Goal: Obtain resource: Obtain resource

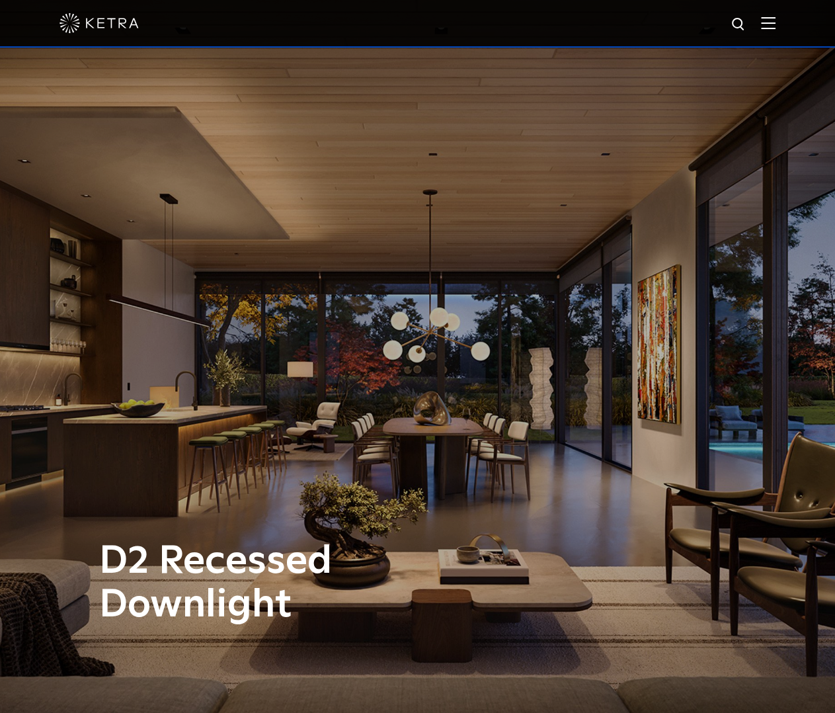
click at [747, 25] on img at bounding box center [739, 25] width 17 height 17
type input "G2"
click at [697, 15] on button "Search" at bounding box center [707, 25] width 20 height 20
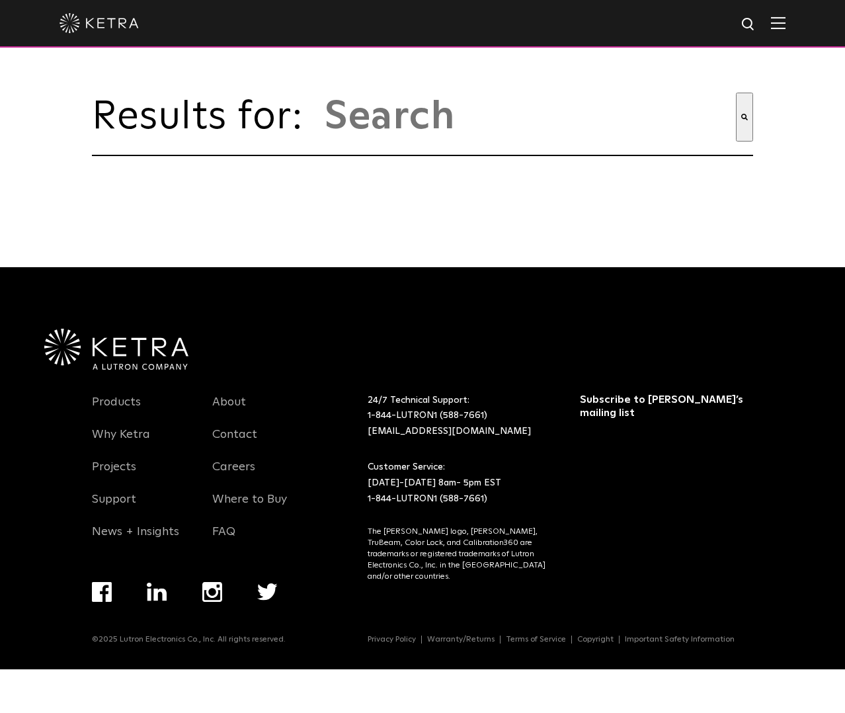
type input "g2"
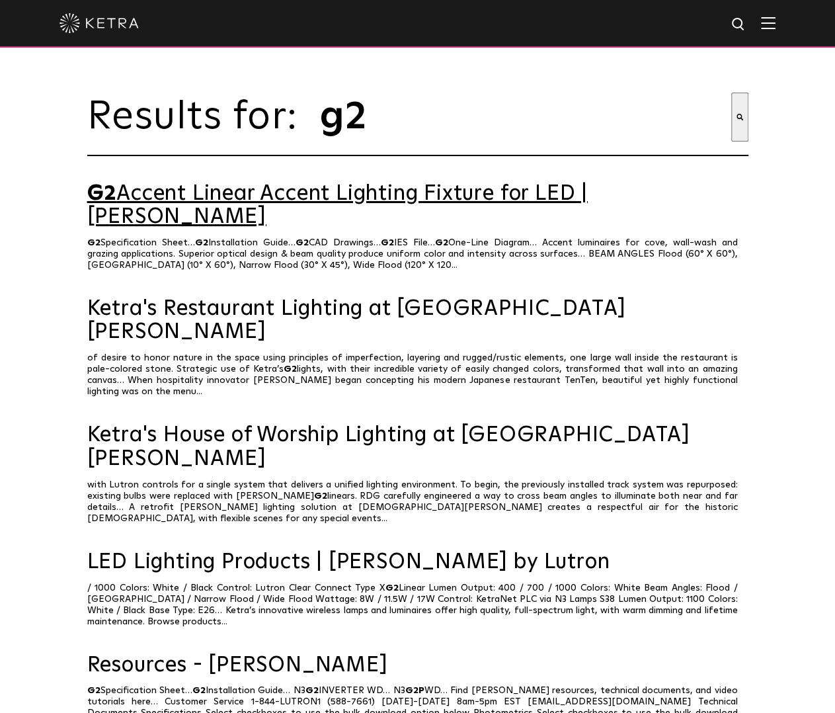
click at [475, 202] on link "G2 Accent Linear Accent Lighting Fixture for LED | [PERSON_NAME]" at bounding box center [417, 205] width 661 height 46
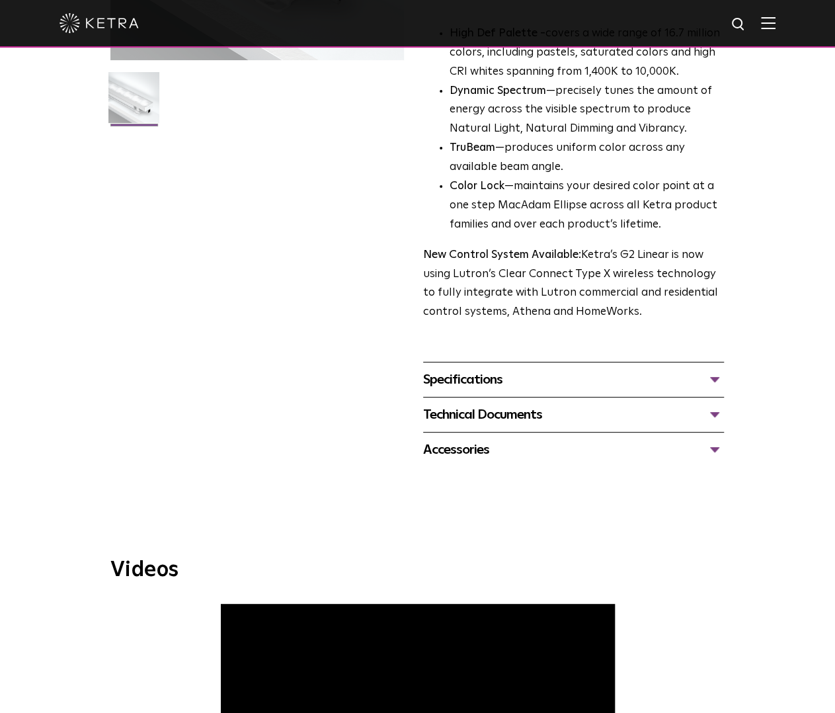
click at [465, 379] on div "Specifications" at bounding box center [573, 379] width 301 height 21
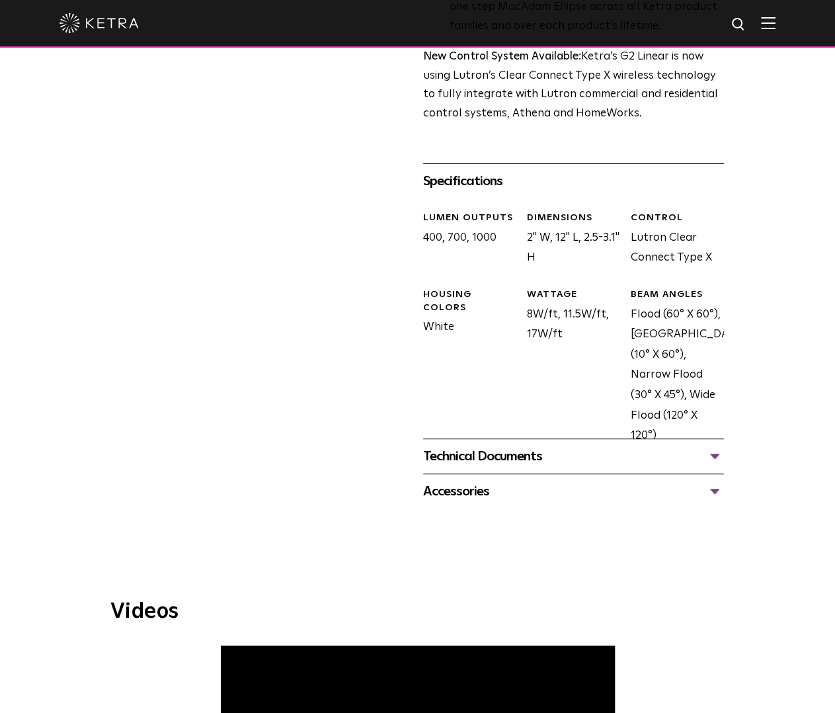
scroll to position [595, 0]
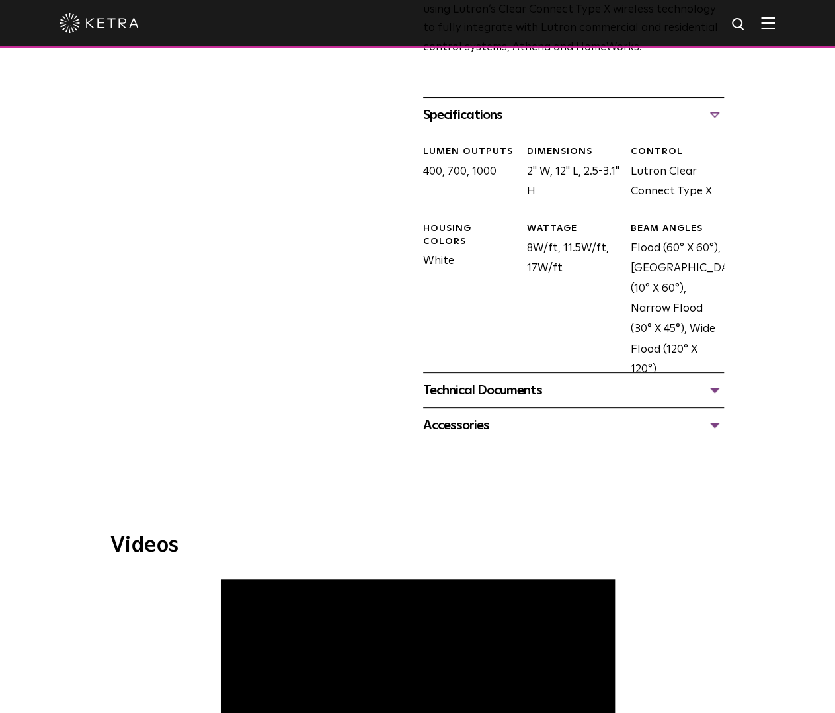
click at [487, 377] on div "Technical Documents G2 Specification Sheet G2 Installation Guide G2 Brochure G2…" at bounding box center [573, 389] width 301 height 35
click at [481, 389] on div "Technical Documents" at bounding box center [573, 389] width 301 height 21
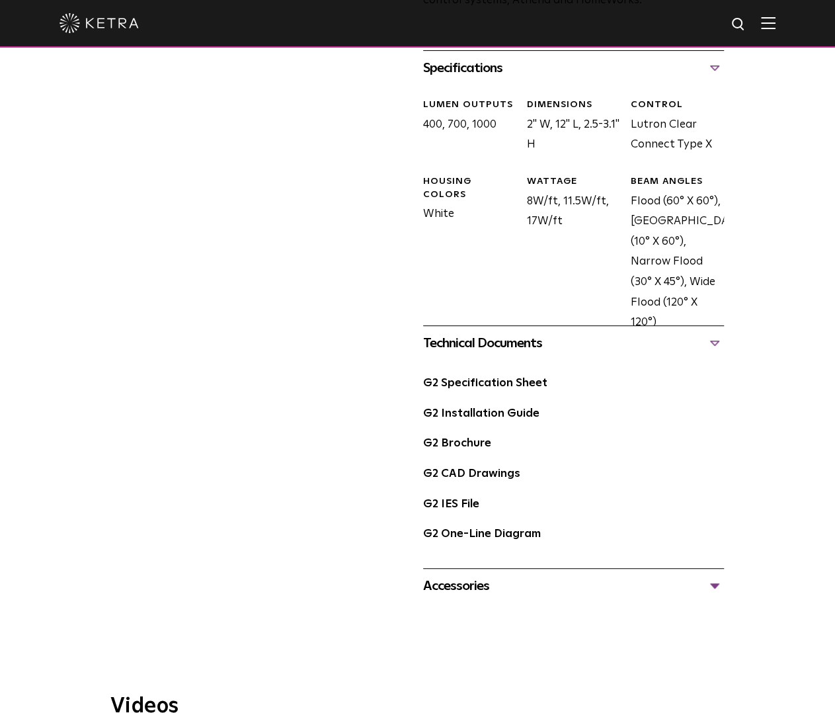
scroll to position [661, 0]
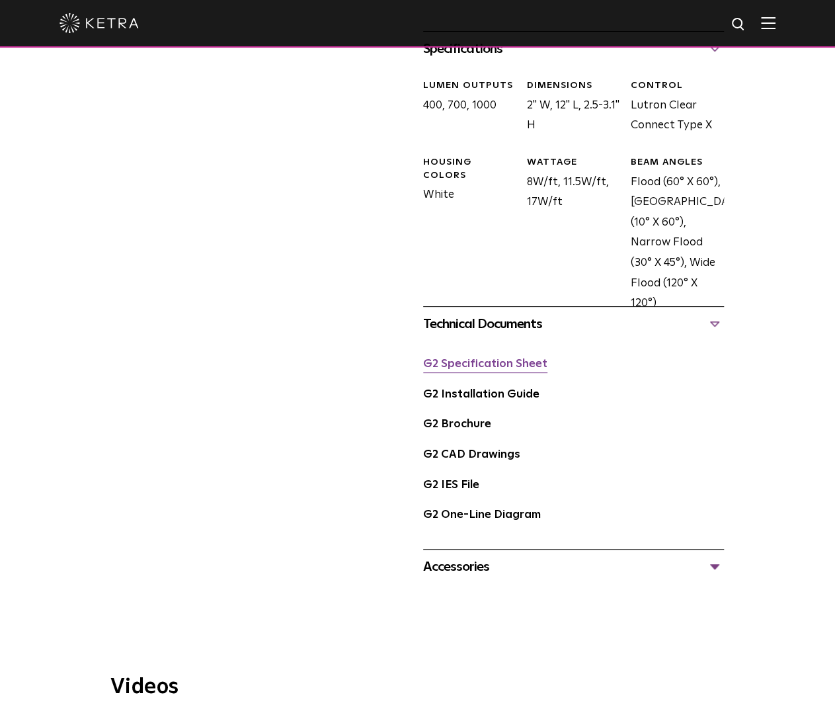
click at [516, 368] on link "G2 Specification Sheet" at bounding box center [485, 363] width 124 height 11
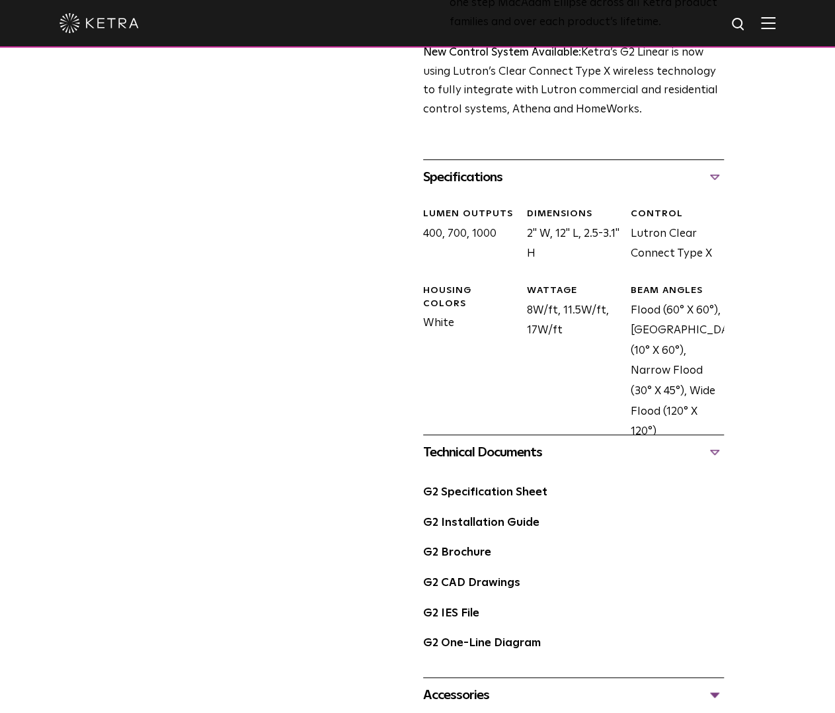
scroll to position [529, 0]
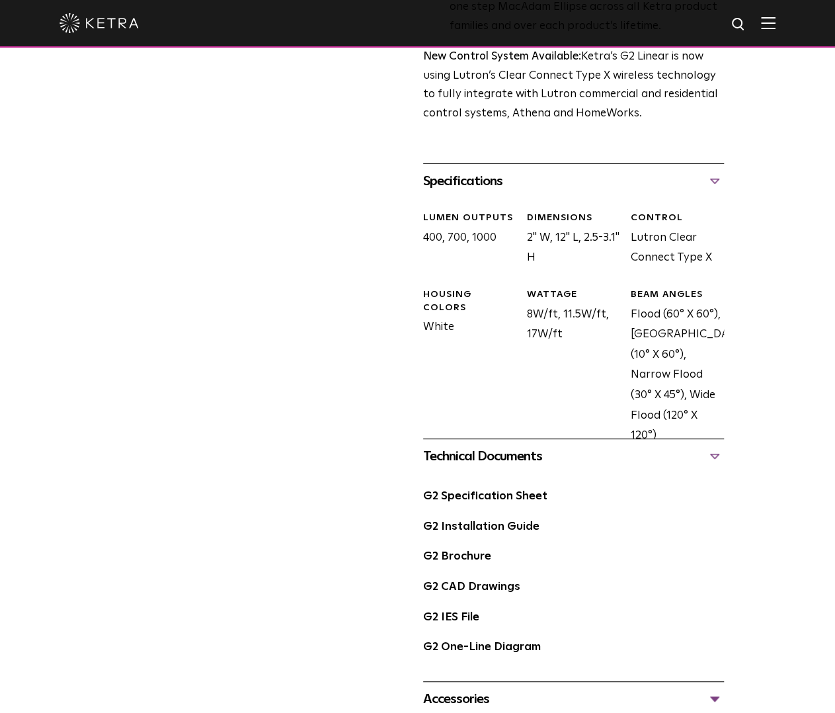
click at [747, 30] on img at bounding box center [739, 25] width 17 height 17
type input "ls0"
click at [697, 15] on button "Search" at bounding box center [707, 25] width 20 height 20
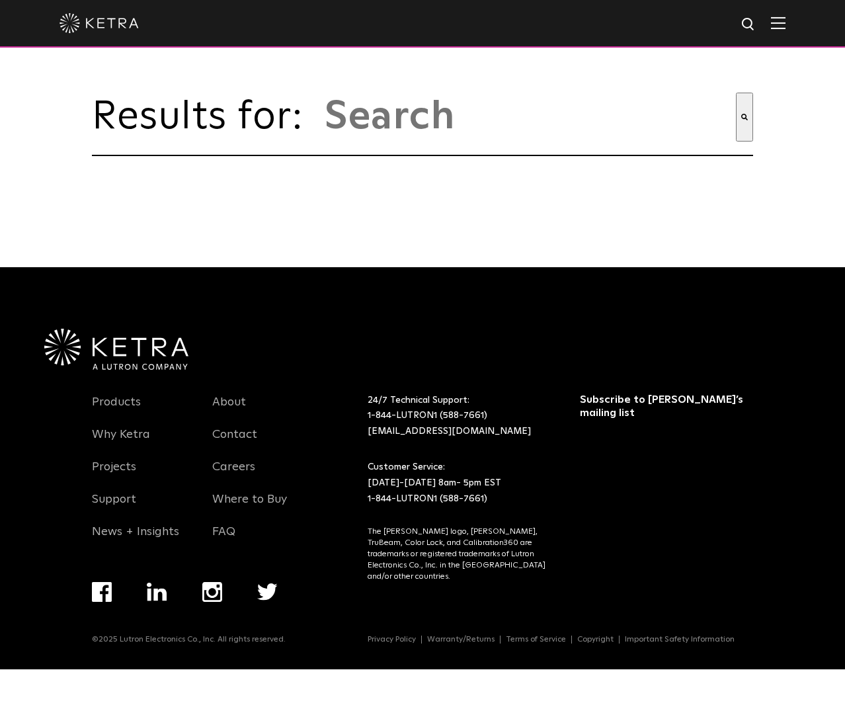
type input "ls0"
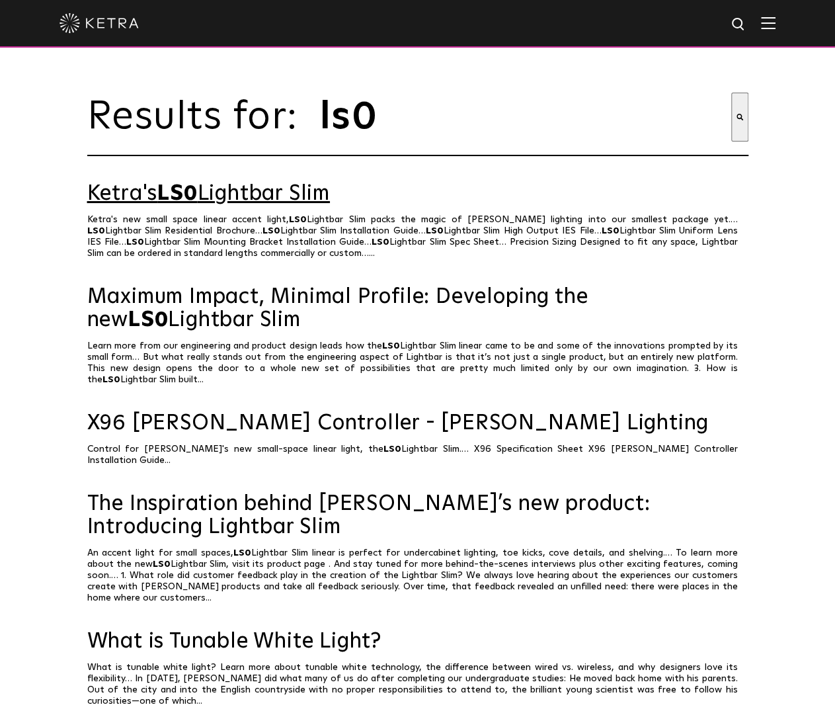
click at [274, 195] on link "Ketra's LS0 Lightbar Slim" at bounding box center [417, 193] width 661 height 23
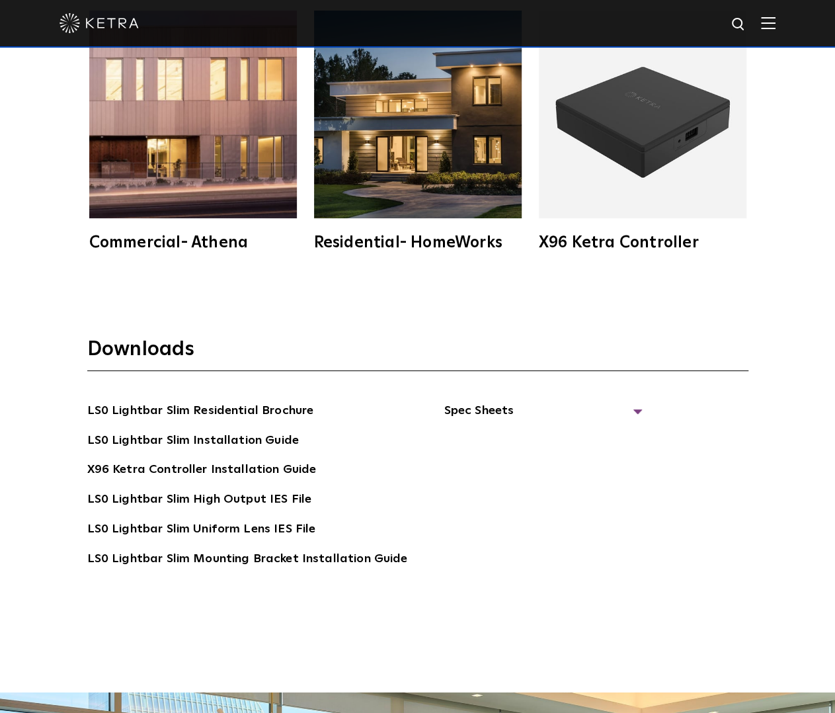
scroll to position [2843, 0]
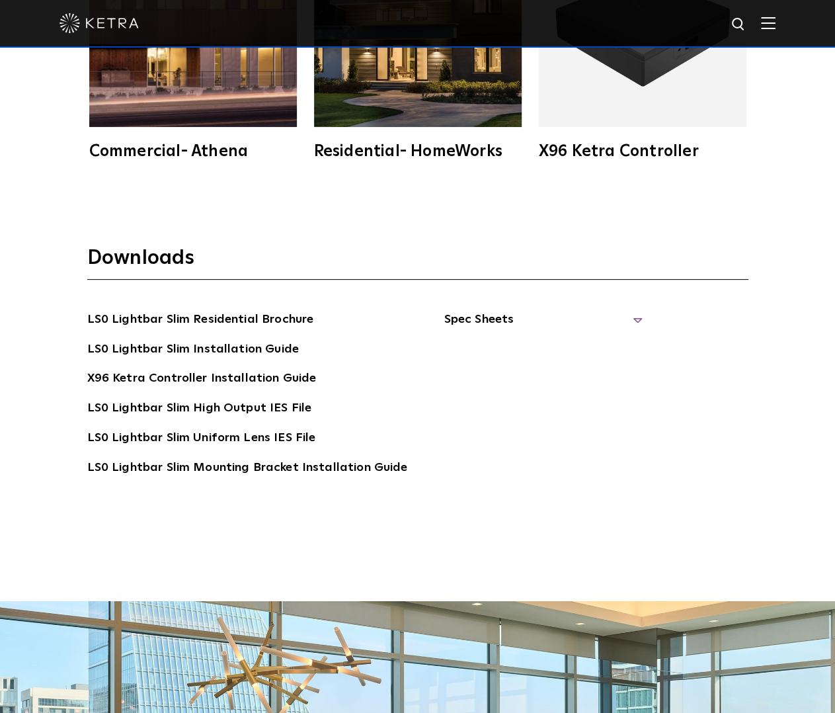
click at [474, 318] on span "Spec Sheets" at bounding box center [543, 324] width 198 height 29
click at [530, 347] on link "LS0 Lightbar Slim Spec Sheet" at bounding box center [545, 349] width 170 height 21
